Goal: Check status: Check status

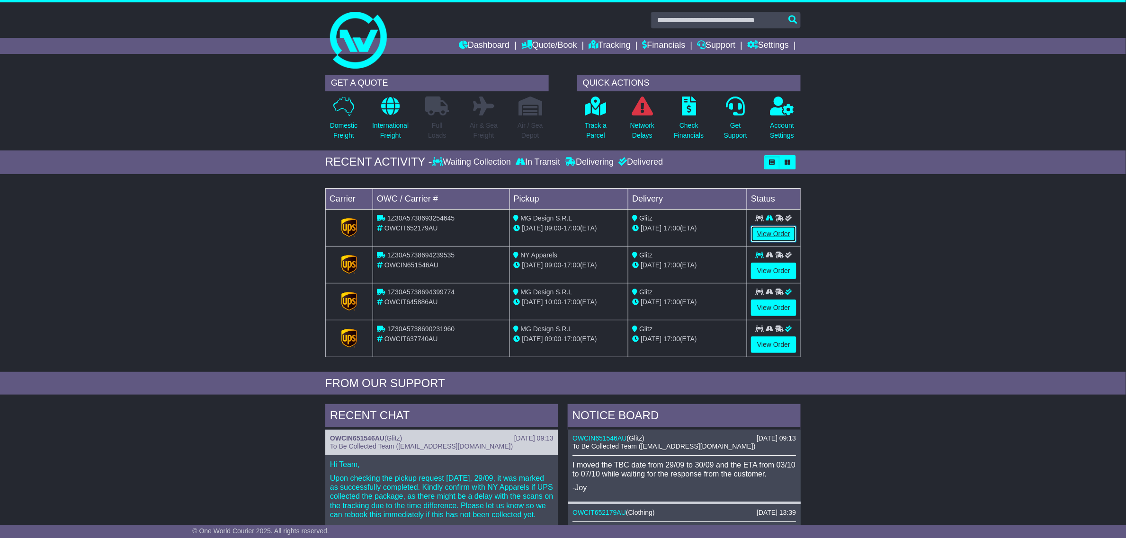
click at [767, 238] on link "View Order" at bounding box center [773, 234] width 45 height 17
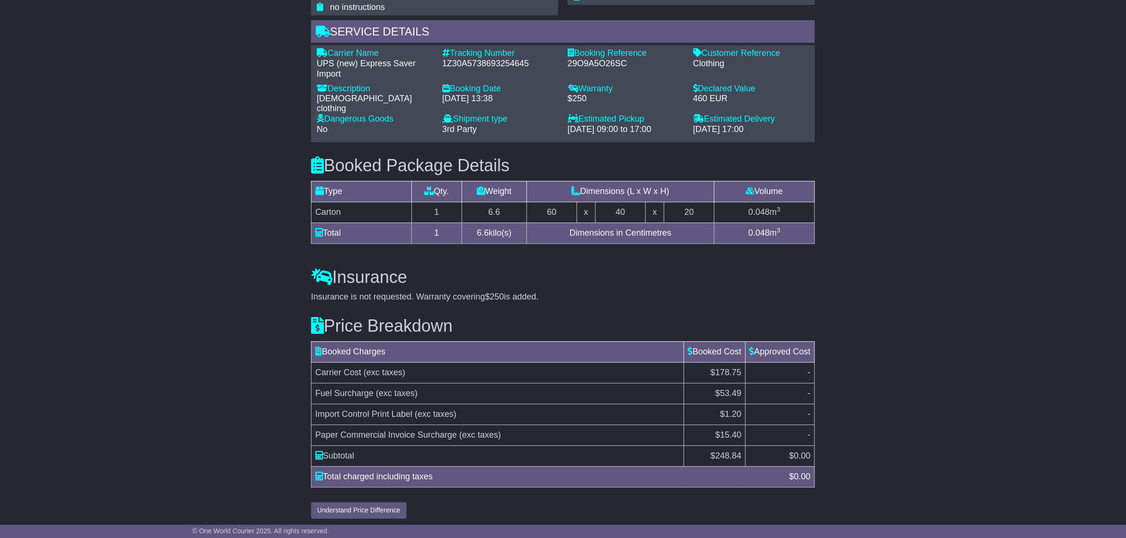
scroll to position [657, 0]
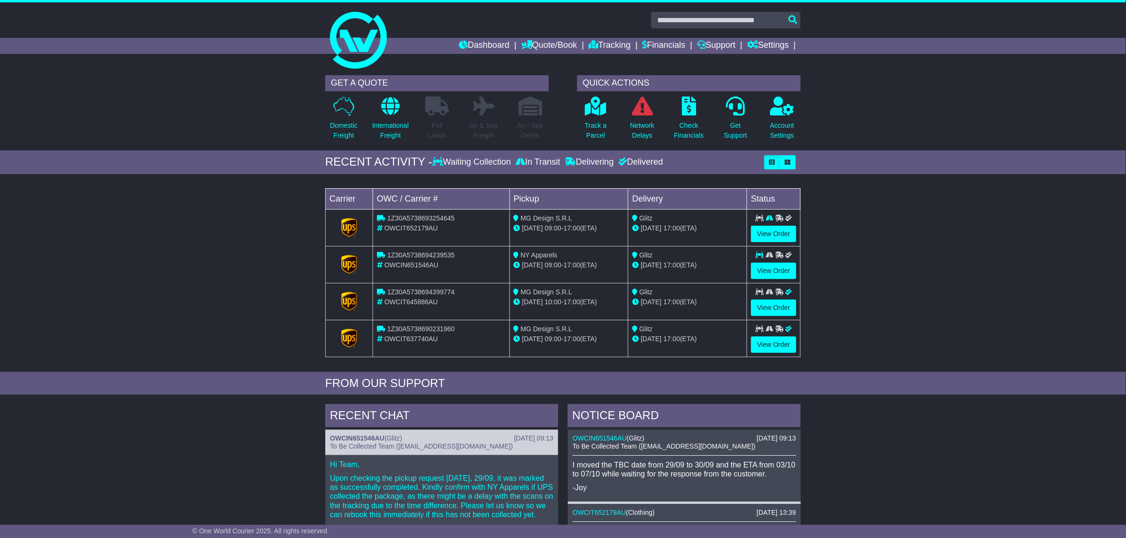
click at [418, 261] on div "OWCIN651546AU" at bounding box center [441, 265] width 129 height 10
click at [425, 257] on span "1Z30A5738694239535" at bounding box center [420, 255] width 67 height 8
copy span "1Z30A5738694239535"
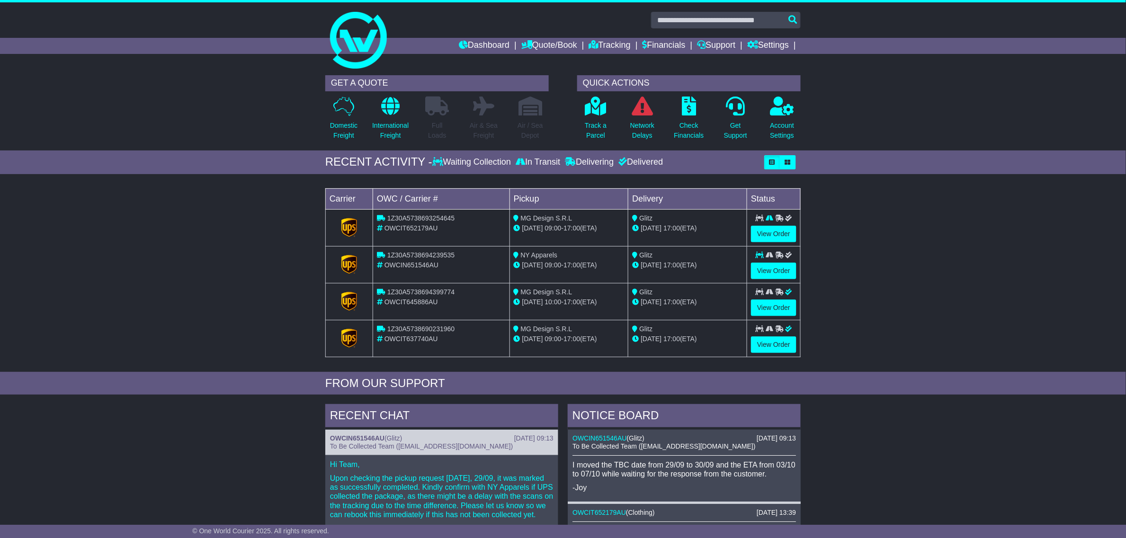
drag, startPoint x: 240, startPoint y: 249, endPoint x: 245, endPoint y: 242, distance: 8.3
click at [241, 247] on div "Loading... No bookings found Carrier OWC / Carrier # Pickup Delivery Status 1Z3…" at bounding box center [563, 275] width 1126 height 193
click at [633, 219] on icon at bounding box center [634, 218] width 5 height 7
click at [423, 219] on span "1Z30A5738693254645" at bounding box center [420, 218] width 67 height 8
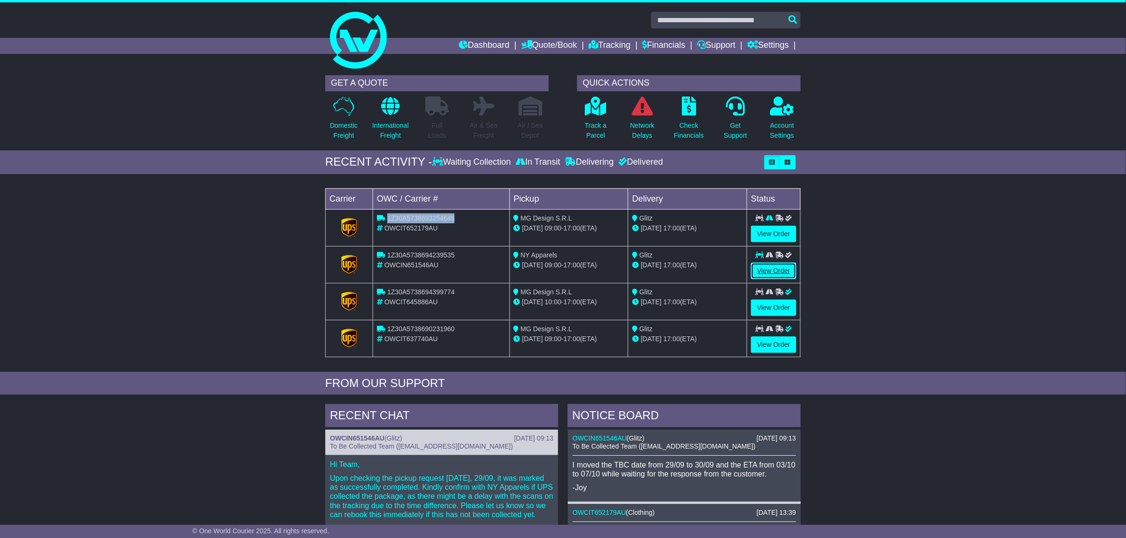
click at [787, 275] on link "View Order" at bounding box center [773, 271] width 45 height 17
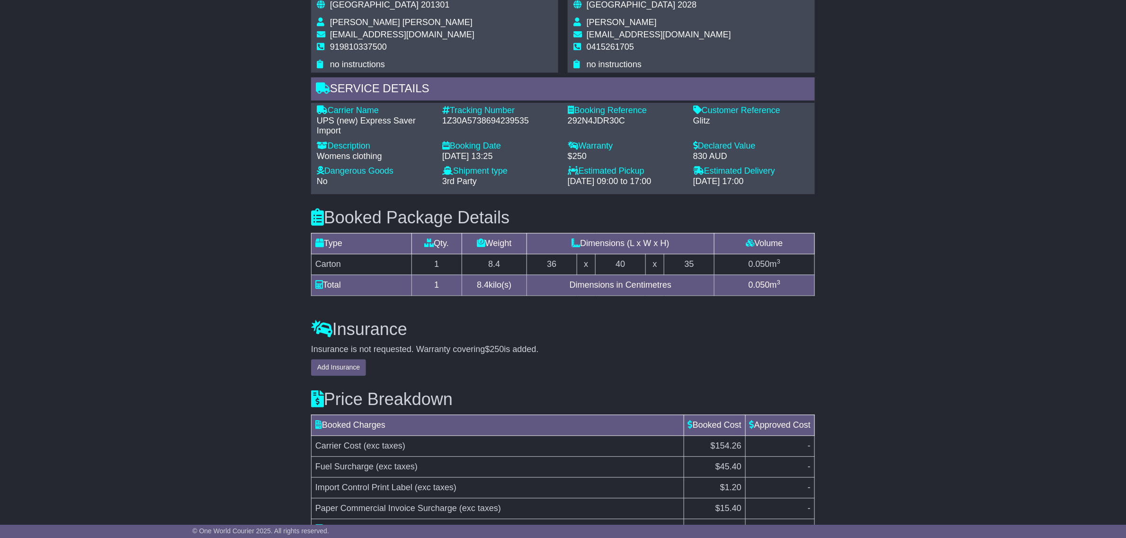
scroll to position [803, 0]
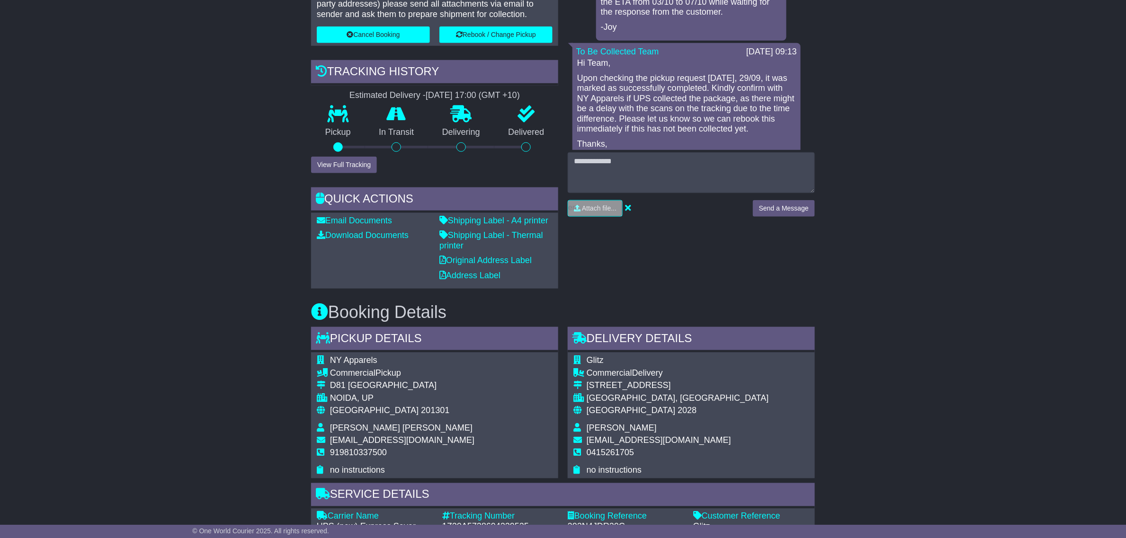
scroll to position [330, 0]
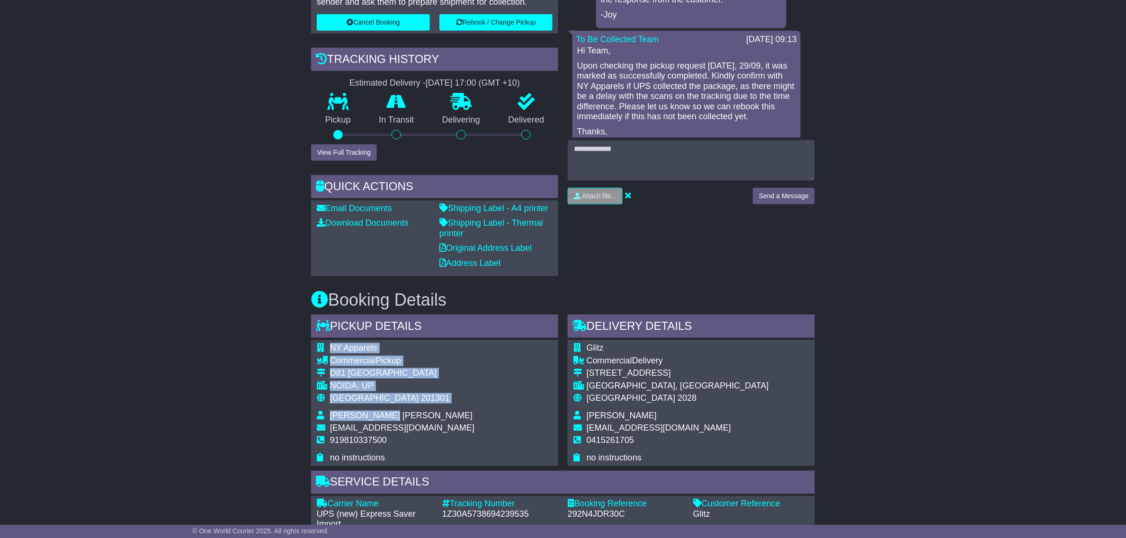
drag, startPoint x: 412, startPoint y: 417, endPoint x: 308, endPoint y: 415, distance: 103.7
click at [308, 415] on div "Pickup Details - Tail Lift NY Apparels Commercial Pickup D81 [GEOGRAPHIC_DATA] …" at bounding box center [434, 390] width 257 height 151
click at [349, 418] on span "[PERSON_NAME] [PERSON_NAME]" at bounding box center [401, 415] width 142 height 9
click at [349, 418] on span "Yogesh Yogesh" at bounding box center [401, 415] width 142 height 9
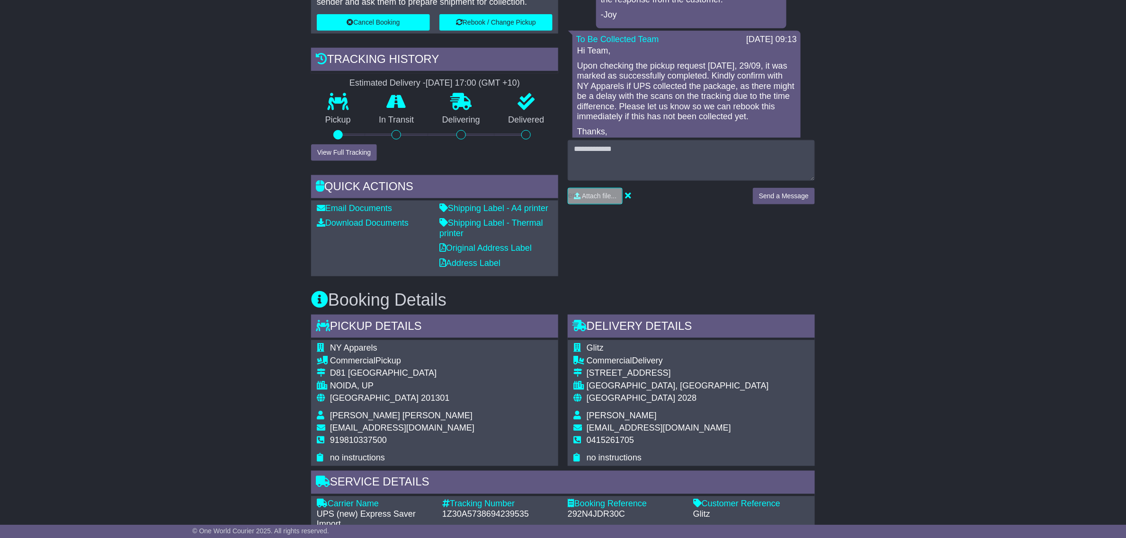
click at [420, 425] on span "yogesh@npinternational.in" at bounding box center [402, 428] width 144 height 9
click at [349, 420] on td "Yogesh Yogesh" at bounding box center [402, 417] width 144 height 13
click at [349, 417] on span "Yogesh Yogesh" at bounding box center [401, 415] width 142 height 9
click at [361, 414] on span "Yogesh Yogesh" at bounding box center [401, 415] width 142 height 9
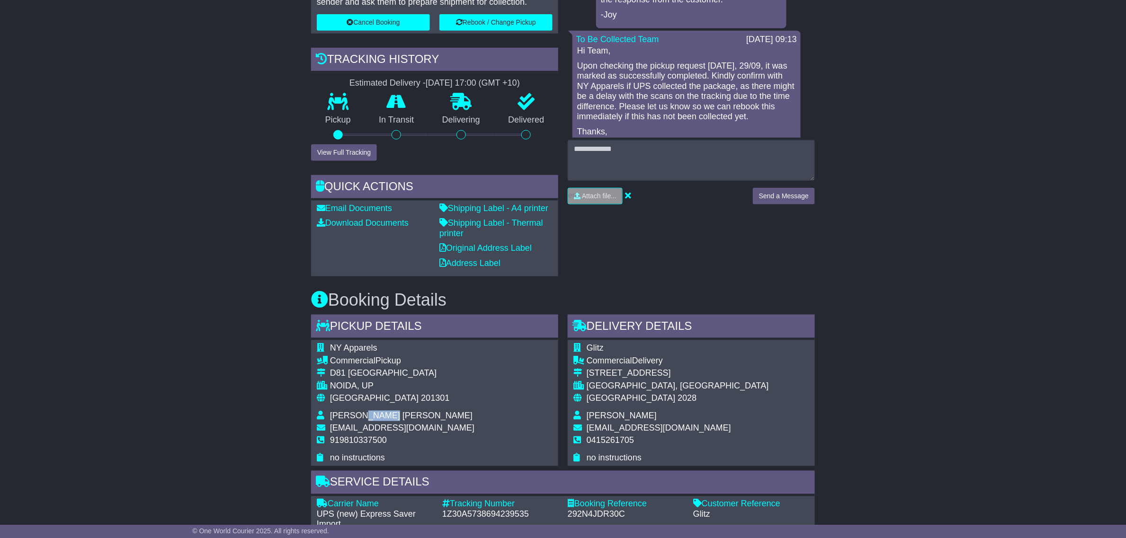
click at [361, 414] on span "Yogesh Yogesh" at bounding box center [401, 415] width 142 height 9
click at [351, 414] on span "Yogesh Yogesh" at bounding box center [401, 415] width 142 height 9
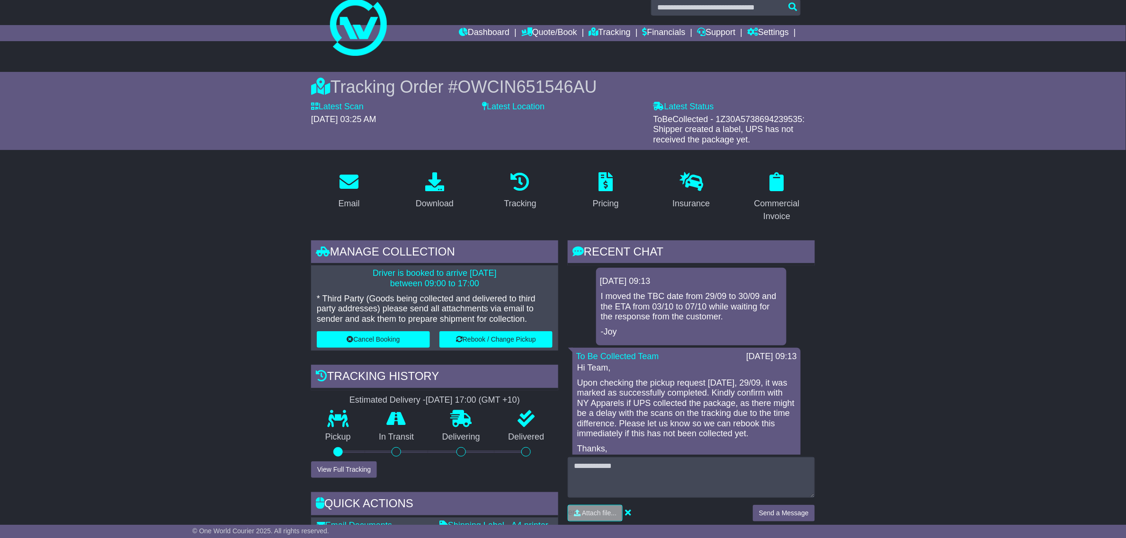
scroll to position [0, 0]
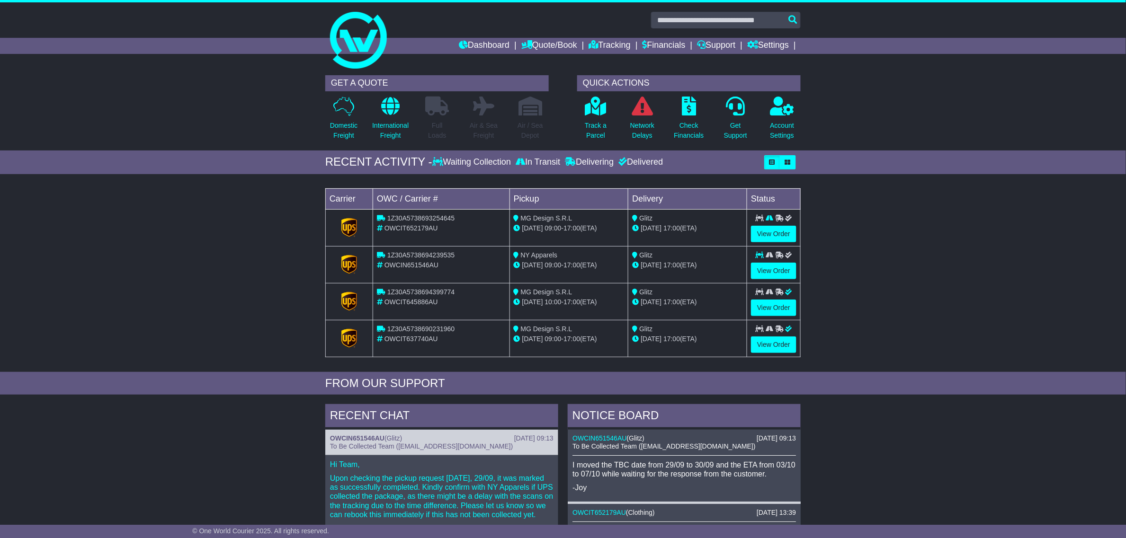
click at [661, 267] on div "07 Oct 17:00 (ETA)" at bounding box center [687, 265] width 111 height 10
drag, startPoint x: 699, startPoint y: 231, endPoint x: 632, endPoint y: 225, distance: 67.4
click at [632, 225] on div "[DATE] 17:00 (ETA)" at bounding box center [687, 228] width 111 height 10
click at [789, 237] on link "View Order" at bounding box center [773, 234] width 45 height 17
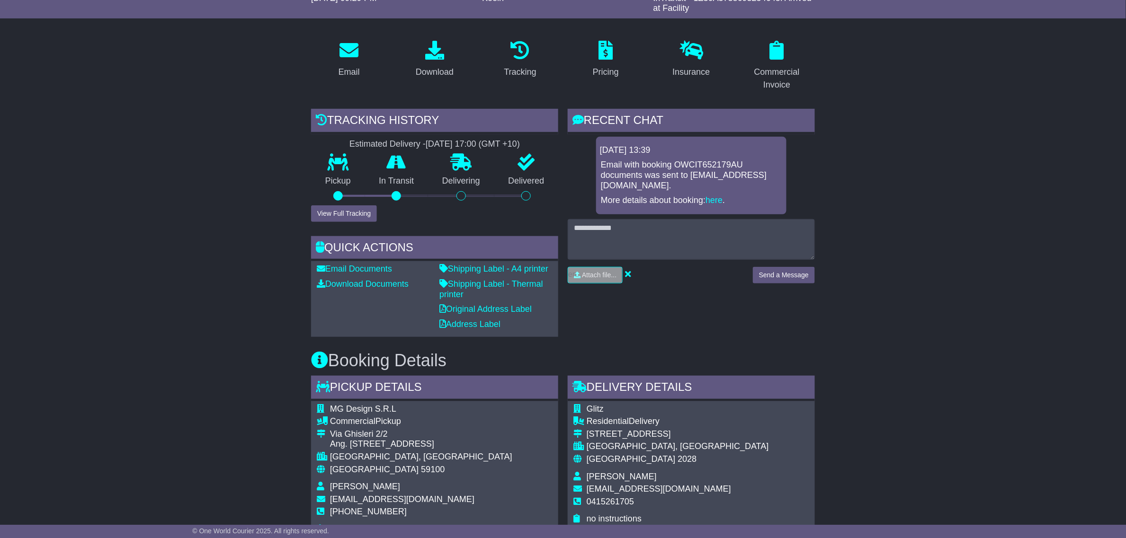
scroll to position [59, 0]
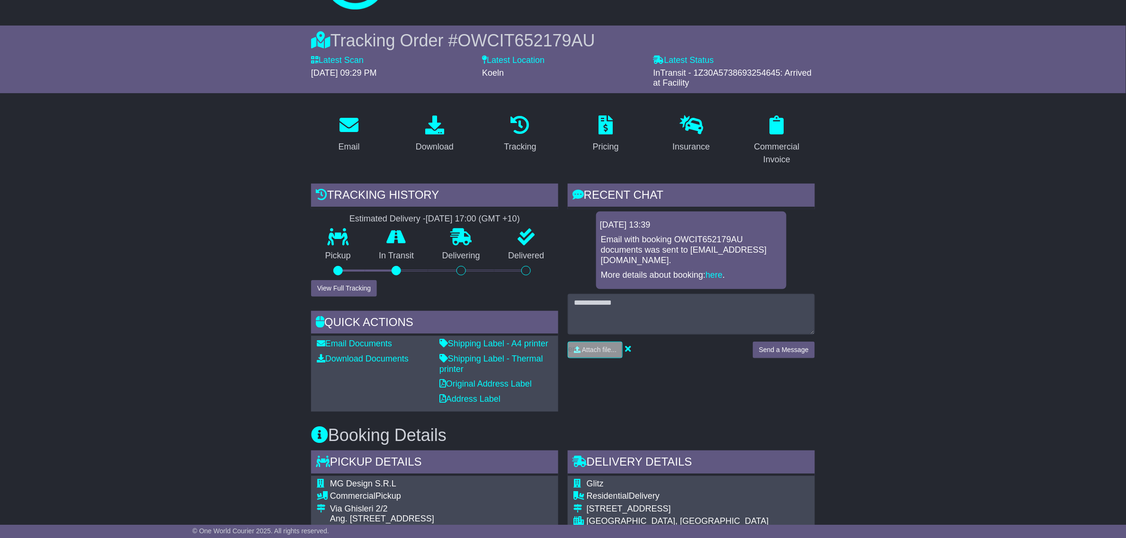
click at [725, 260] on p "Email with booking OWCIT652179AU documents was sent to [EMAIL_ADDRESS][DOMAIN_N…" at bounding box center [691, 250] width 181 height 31
drag, startPoint x: 725, startPoint y: 260, endPoint x: 717, endPoint y: 261, distance: 7.6
click at [723, 260] on p "Email with booking OWCIT652179AU documents was sent to [EMAIL_ADDRESS][DOMAIN_N…" at bounding box center [691, 250] width 181 height 31
click at [717, 261] on p "Email with booking OWCIT652179AU documents was sent to [EMAIL_ADDRESS][DOMAIN_N…" at bounding box center [691, 250] width 181 height 31
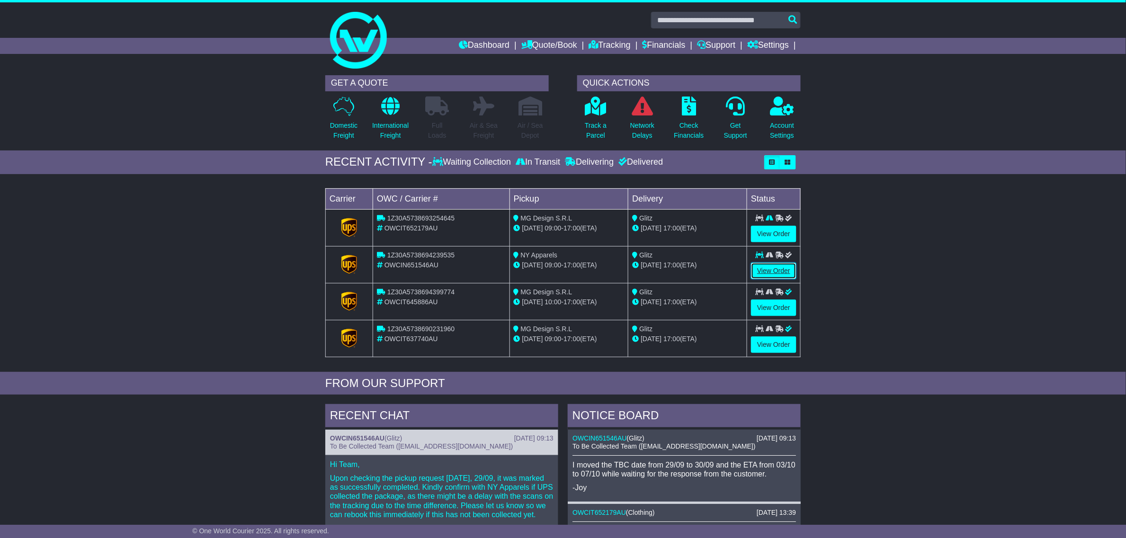
click at [774, 275] on link "View Order" at bounding box center [773, 271] width 45 height 17
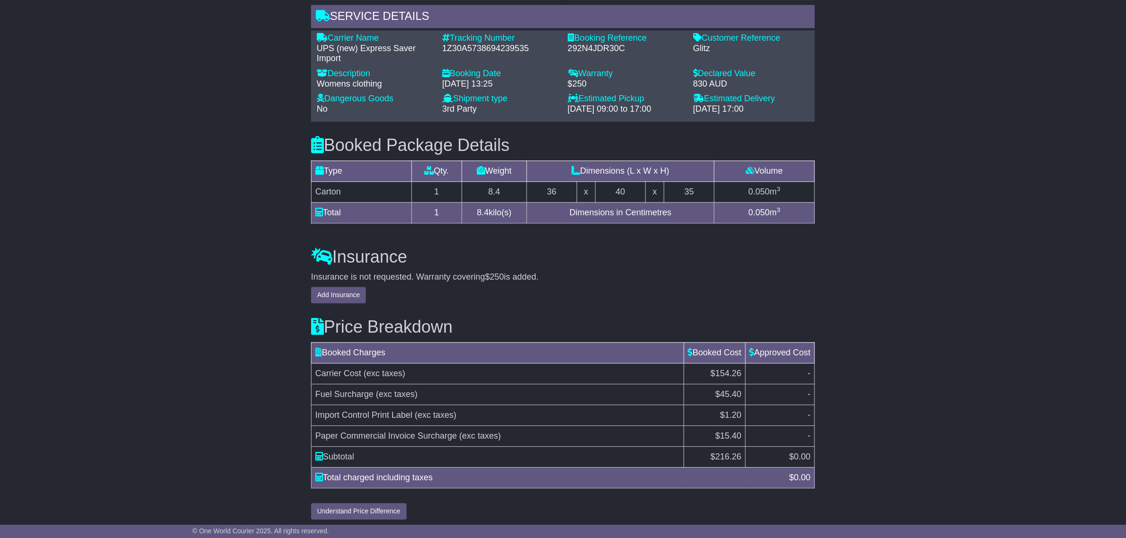
scroll to position [803, 0]
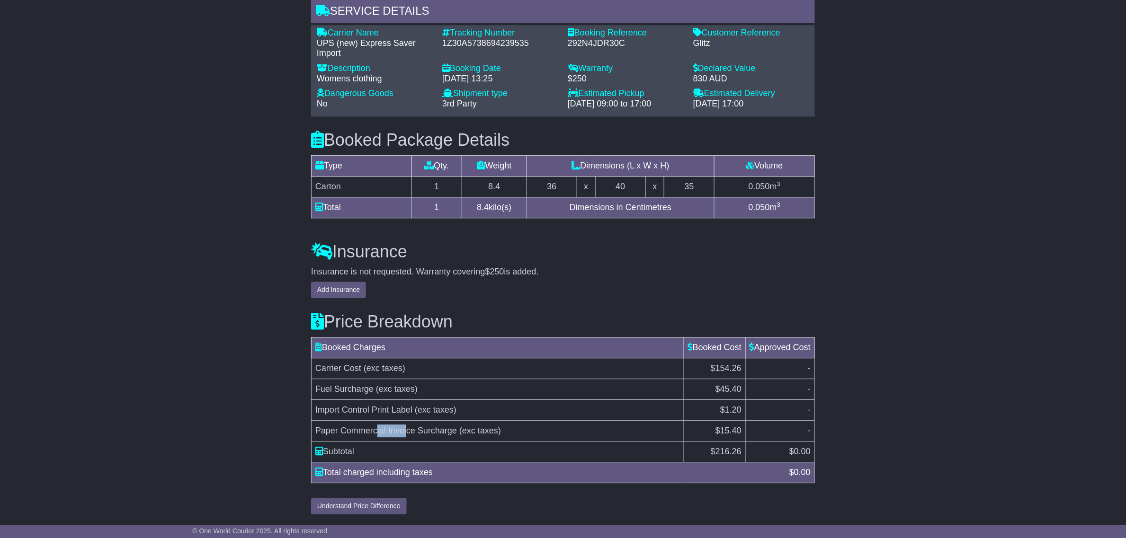
click at [377, 422] on td "Paper Commercial Invoice Surcharge (exc taxes)" at bounding box center [497, 430] width 373 height 21
click at [380, 409] on span "Import Control Print Label" at bounding box center [363, 409] width 97 height 9
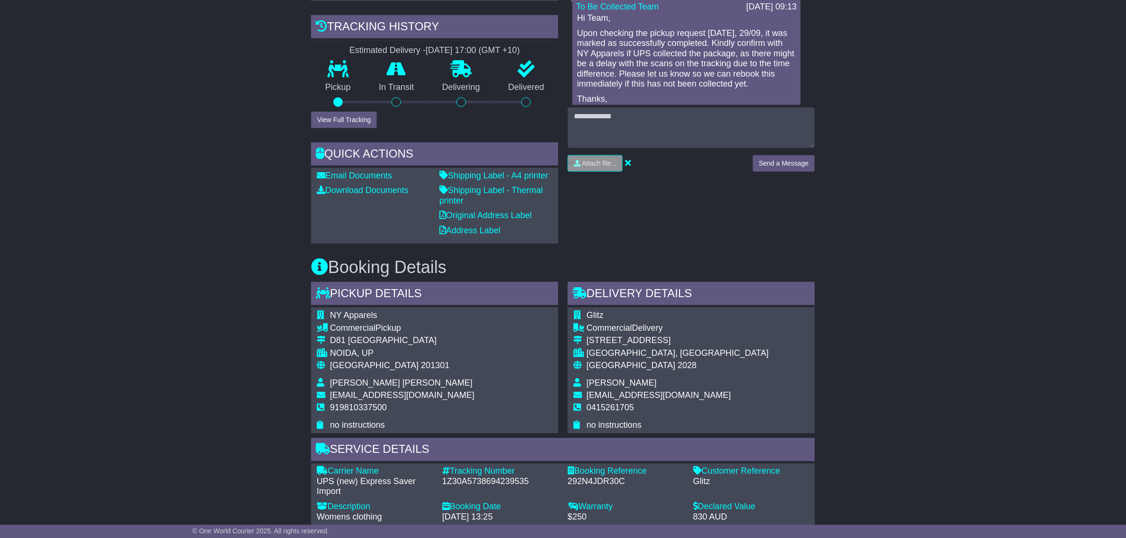
scroll to position [389, 0]
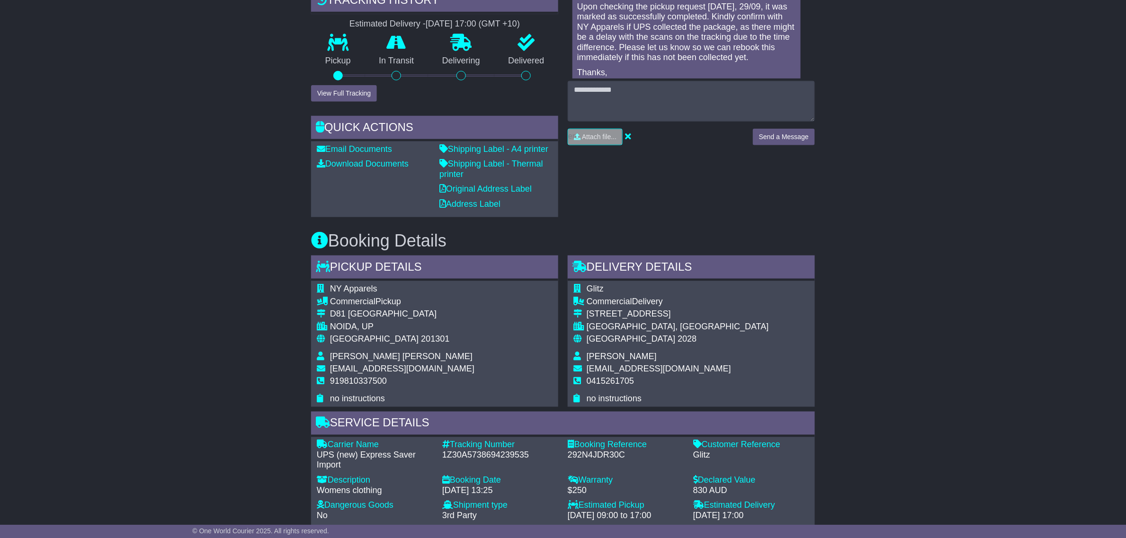
click at [340, 349] on td "India 201301" at bounding box center [402, 343] width 144 height 18
click at [347, 358] on span "Yogesh Yogesh" at bounding box center [401, 356] width 142 height 9
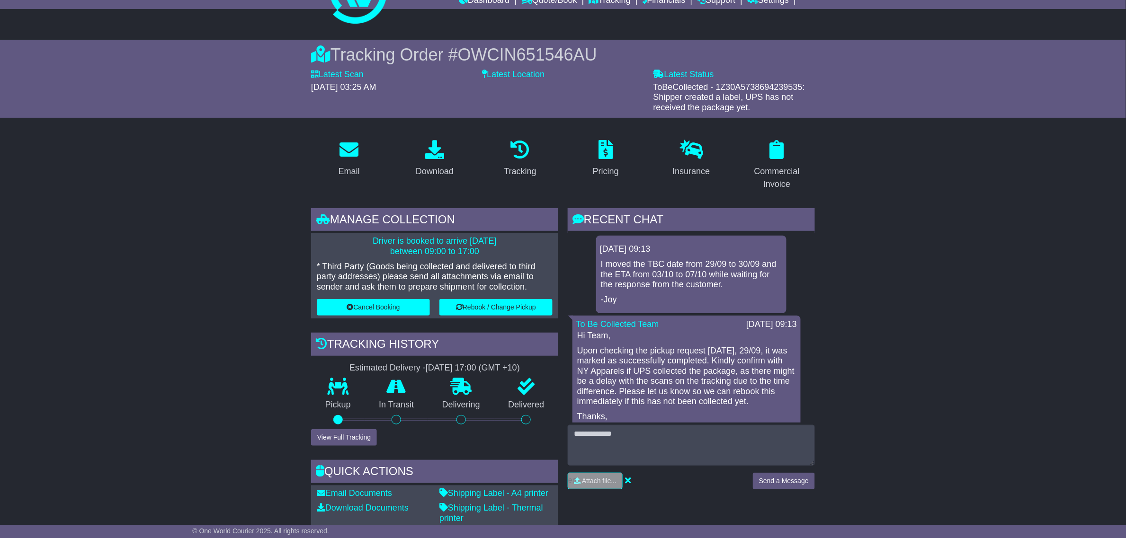
scroll to position [0, 0]
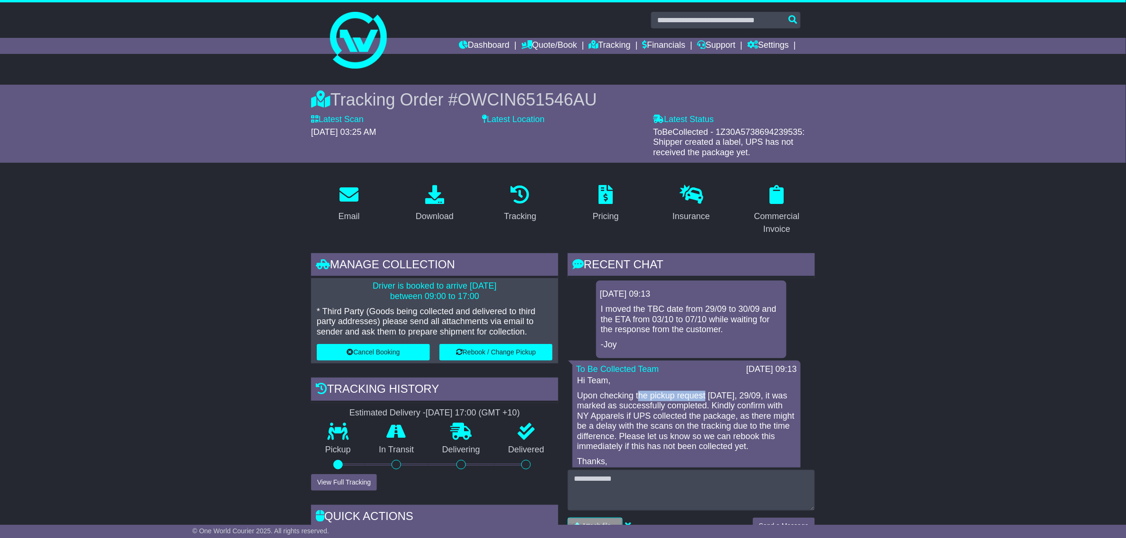
drag, startPoint x: 638, startPoint y: 398, endPoint x: 706, endPoint y: 400, distance: 68.7
click at [706, 400] on p "Upon checking the pickup request [DATE], 29/09, it was marked as successfully c…" at bounding box center [686, 422] width 219 height 62
click at [704, 399] on p "Upon checking the pickup request [DATE], 29/09, it was marked as successfully c…" at bounding box center [686, 422] width 219 height 62
click at [689, 391] on p "Upon checking the pickup request [DATE], 29/09, it was marked as successfully c…" at bounding box center [686, 422] width 219 height 62
click at [690, 391] on p "Upon checking the pickup request [DATE], 29/09, it was marked as successfully c…" at bounding box center [686, 422] width 219 height 62
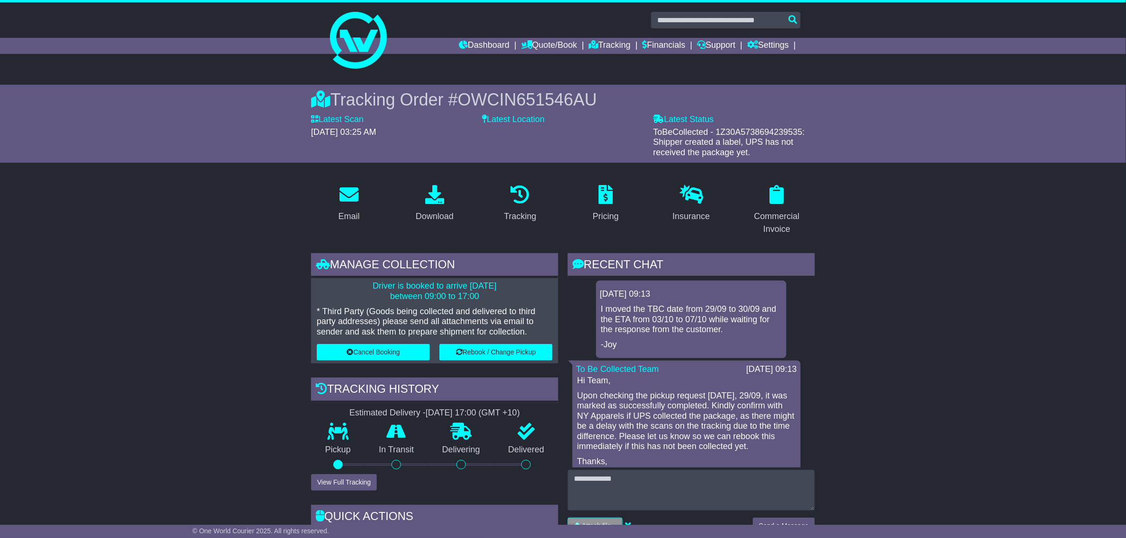
click at [723, 403] on p "Upon checking the pickup request [DATE], 29/09, it was marked as successfully c…" at bounding box center [686, 422] width 219 height 62
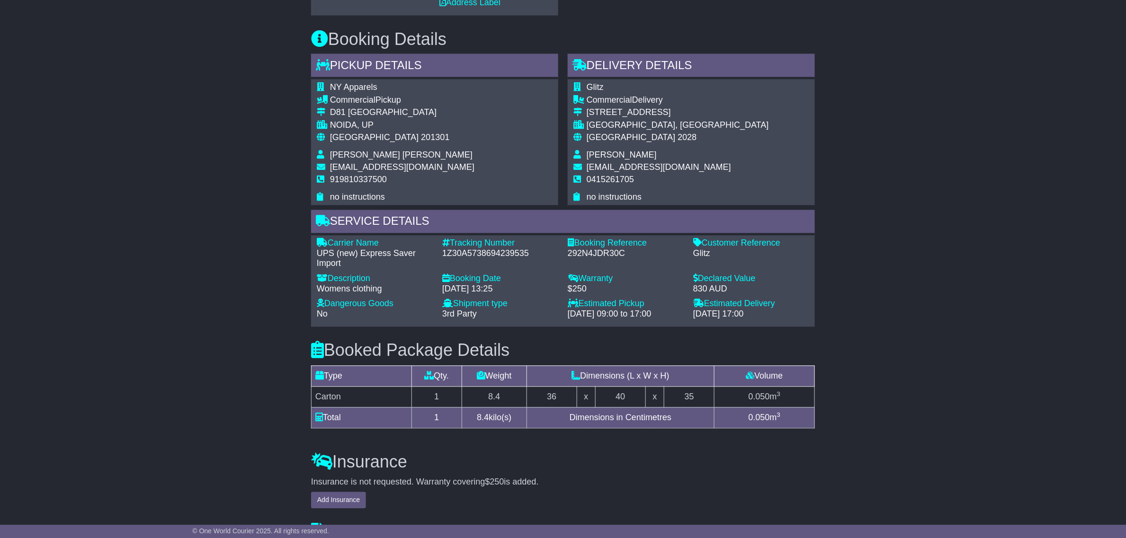
scroll to position [592, 0]
click at [349, 154] on span "Yogesh Yogesh" at bounding box center [401, 153] width 142 height 9
click at [351, 154] on span "Yogesh Yogesh" at bounding box center [401, 153] width 142 height 9
click at [134, 266] on div "Email Download Tracking Pricing Insurance" at bounding box center [563, 157] width 1126 height 1144
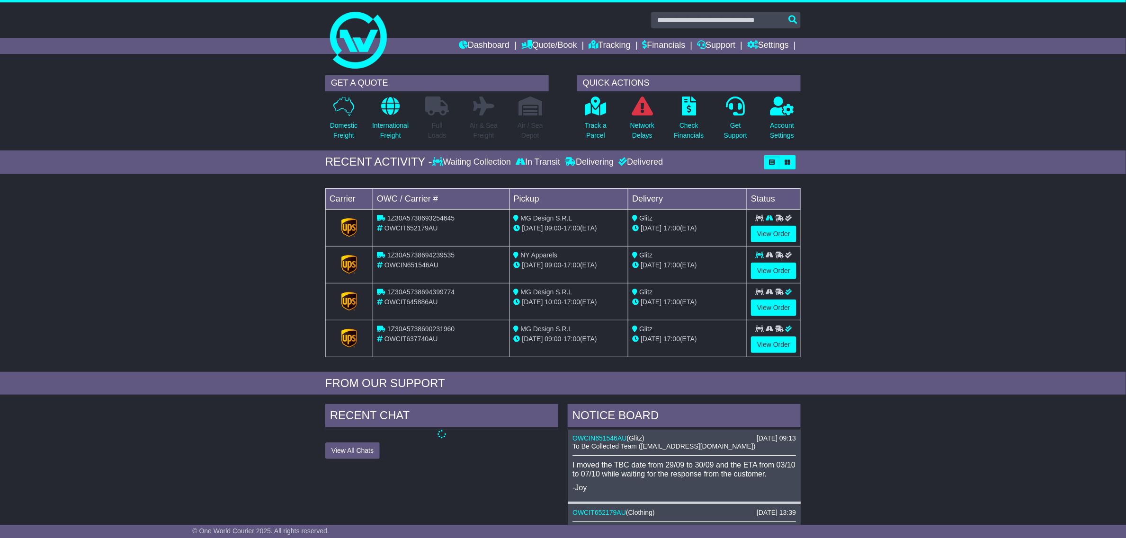
click at [768, 219] on icon at bounding box center [769, 218] width 8 height 7
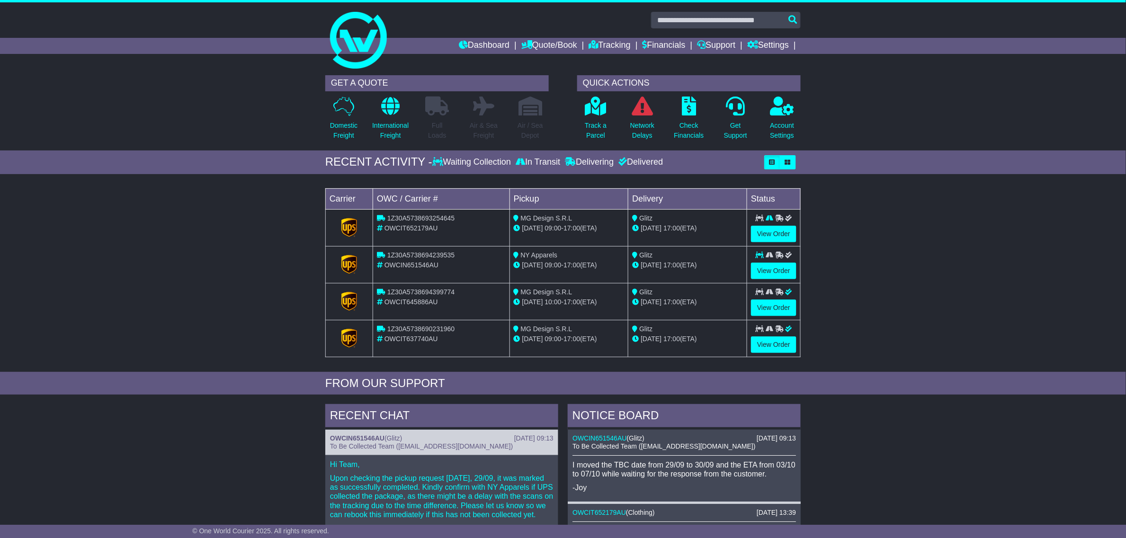
click at [428, 262] on span "OWCIN651546AU" at bounding box center [411, 265] width 54 height 8
click at [418, 266] on span "OWCIN651546AU" at bounding box center [411, 265] width 54 height 8
drag, startPoint x: 694, startPoint y: 232, endPoint x: 644, endPoint y: 225, distance: 51.1
click at [644, 225] on div "[DATE] 17:00 (ETA)" at bounding box center [687, 228] width 111 height 10
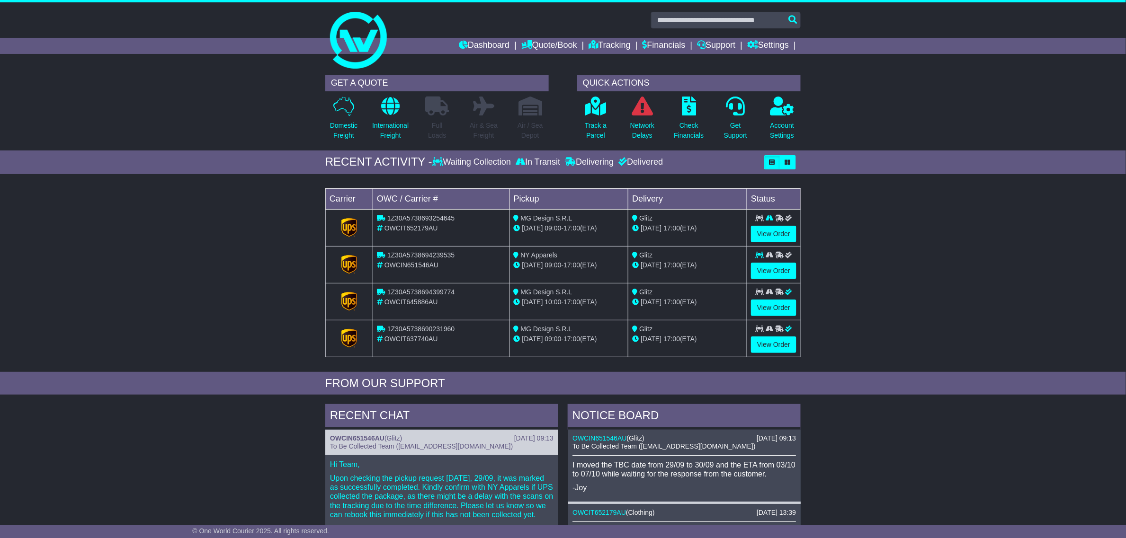
click at [647, 216] on span "Glitz" at bounding box center [645, 218] width 13 height 8
drag, startPoint x: 640, startPoint y: 217, endPoint x: 694, endPoint y: 229, distance: 54.8
click at [685, 223] on td "Glitz [DATE] 17:00 (ETA)" at bounding box center [687, 227] width 119 height 37
click at [694, 229] on div "[DATE] 17:00 (ETA)" at bounding box center [687, 228] width 111 height 10
drag, startPoint x: 695, startPoint y: 230, endPoint x: 629, endPoint y: 219, distance: 67.2
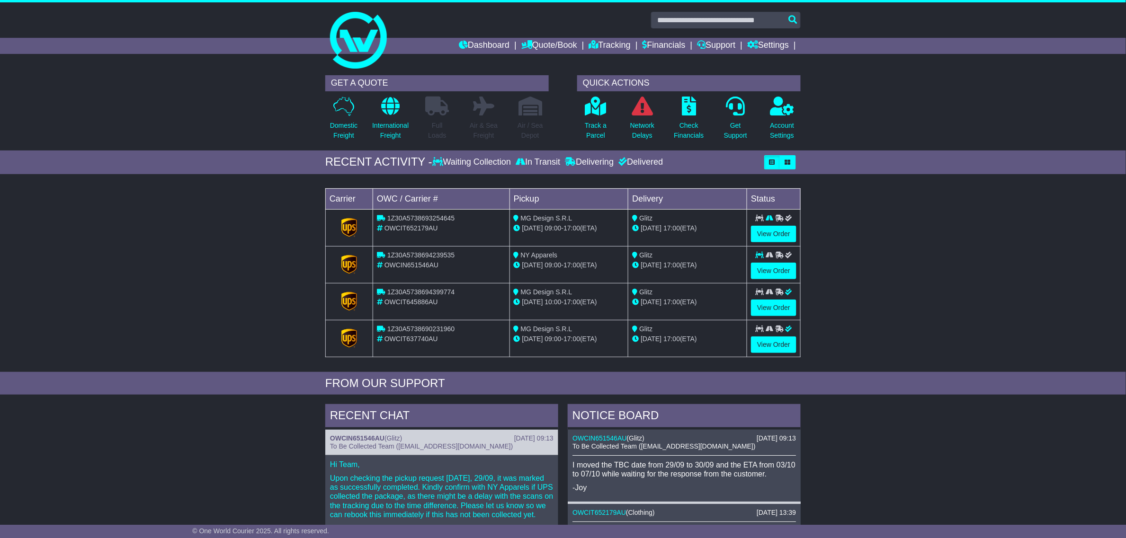
click at [629, 219] on td "Glitz [DATE] 17:00 (ETA)" at bounding box center [687, 227] width 119 height 37
drag, startPoint x: 586, startPoint y: 223, endPoint x: 538, endPoint y: 217, distance: 47.8
click at [538, 217] on td "MG Design S.R.L [DATE] 09:00 - 17:00 (ETA)" at bounding box center [568, 227] width 119 height 37
click at [536, 219] on span "MG Design S.R.L" at bounding box center [547, 218] width 52 height 8
click at [405, 252] on span "1Z30A5738694239535" at bounding box center [420, 255] width 67 height 8
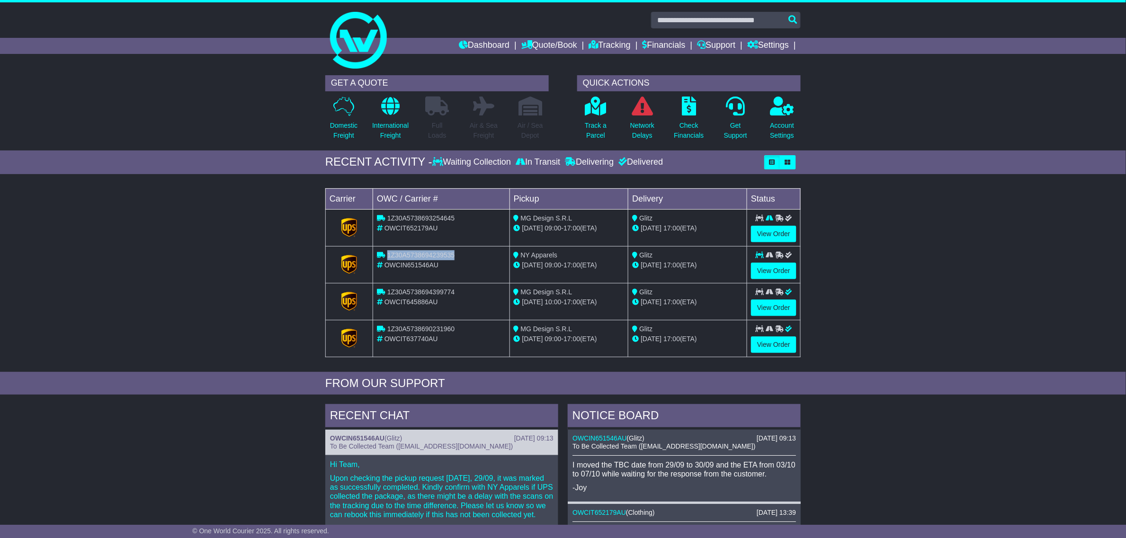
click at [405, 252] on span "1Z30A5738694239535" at bounding box center [420, 255] width 67 height 8
